Goal: Navigation & Orientation: Find specific page/section

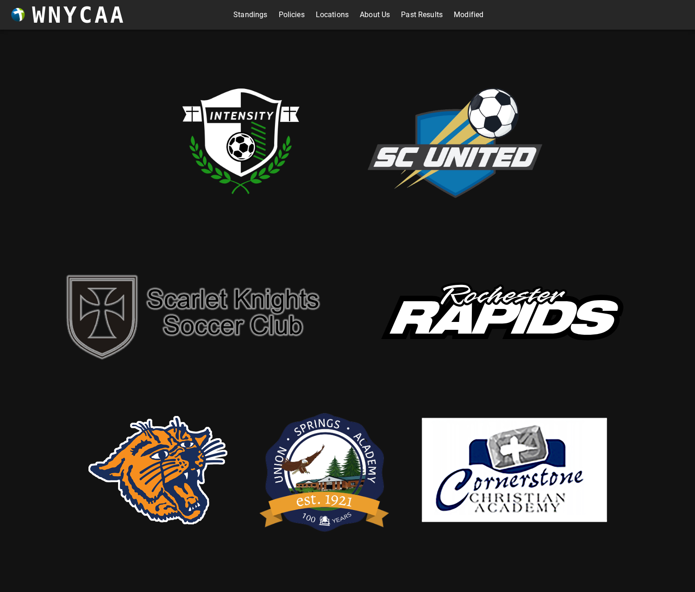
click at [158, 473] on img at bounding box center [158, 470] width 139 height 108
click at [332, 16] on link "Locations" at bounding box center [332, 14] width 33 height 15
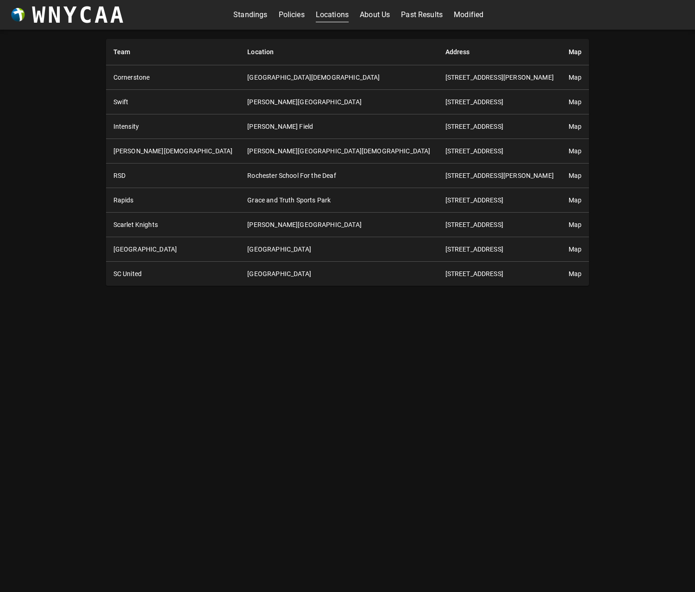
click at [288, 101] on td "[PERSON_NAME][GEOGRAPHIC_DATA]" at bounding box center [339, 102] width 198 height 25
click at [569, 101] on link "Map" at bounding box center [575, 101] width 13 height 7
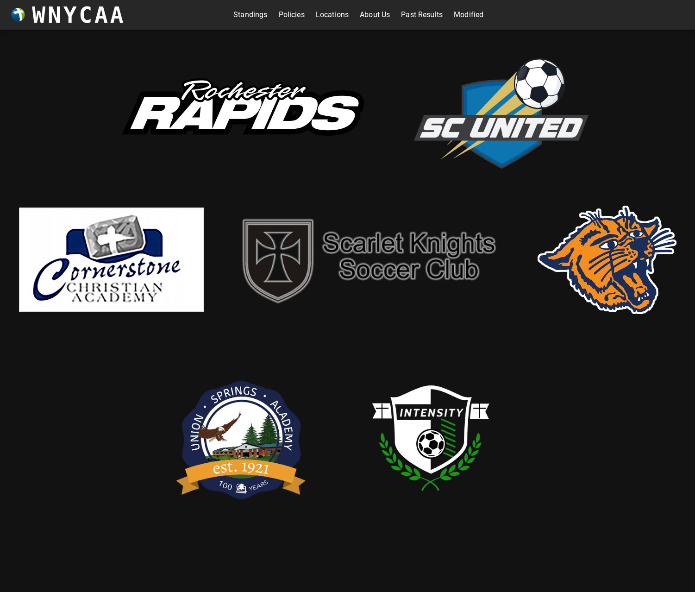
click at [253, 13] on link "Standings" at bounding box center [251, 14] width 34 height 15
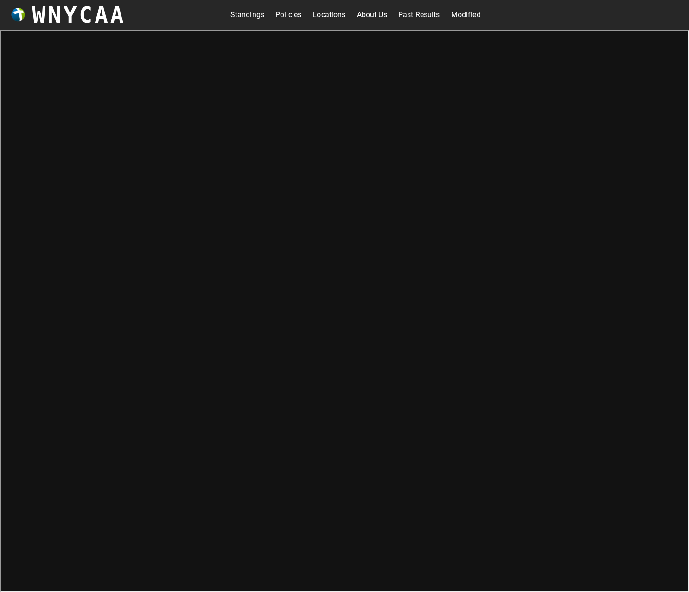
click at [369, 15] on link "About Us" at bounding box center [372, 14] width 30 height 15
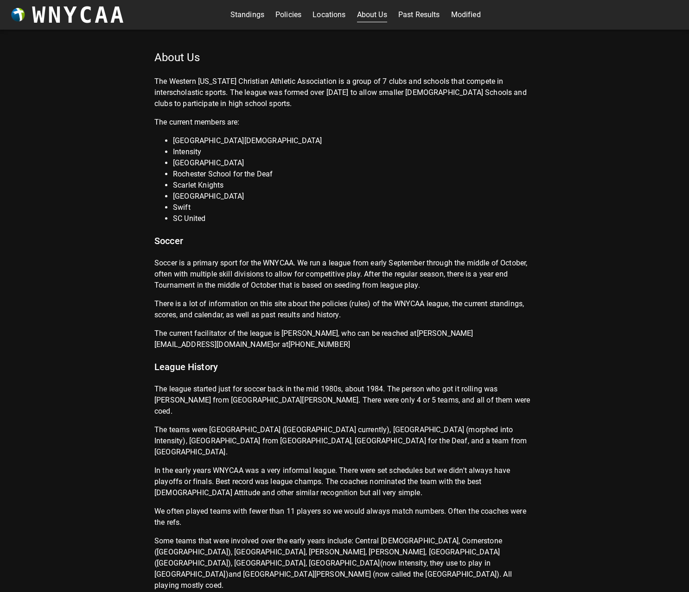
click at [408, 17] on link "Past Results" at bounding box center [419, 14] width 42 height 15
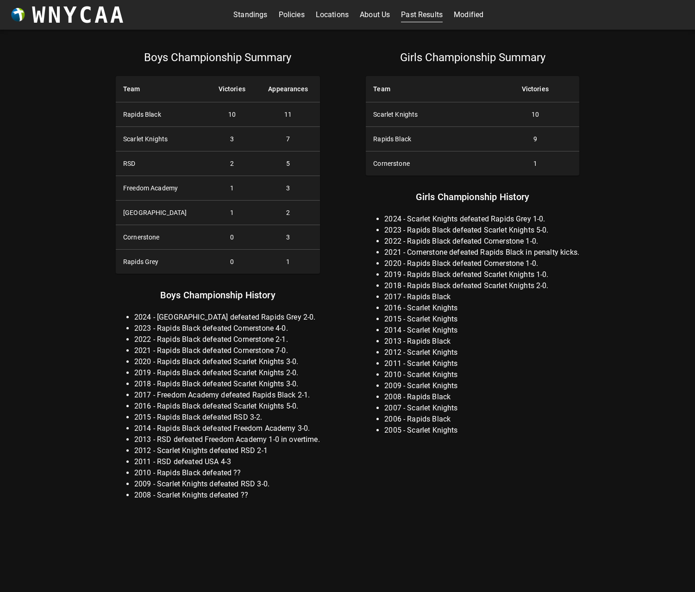
click at [247, 15] on link "Standings" at bounding box center [251, 14] width 34 height 15
